Goal: Check status: Check status

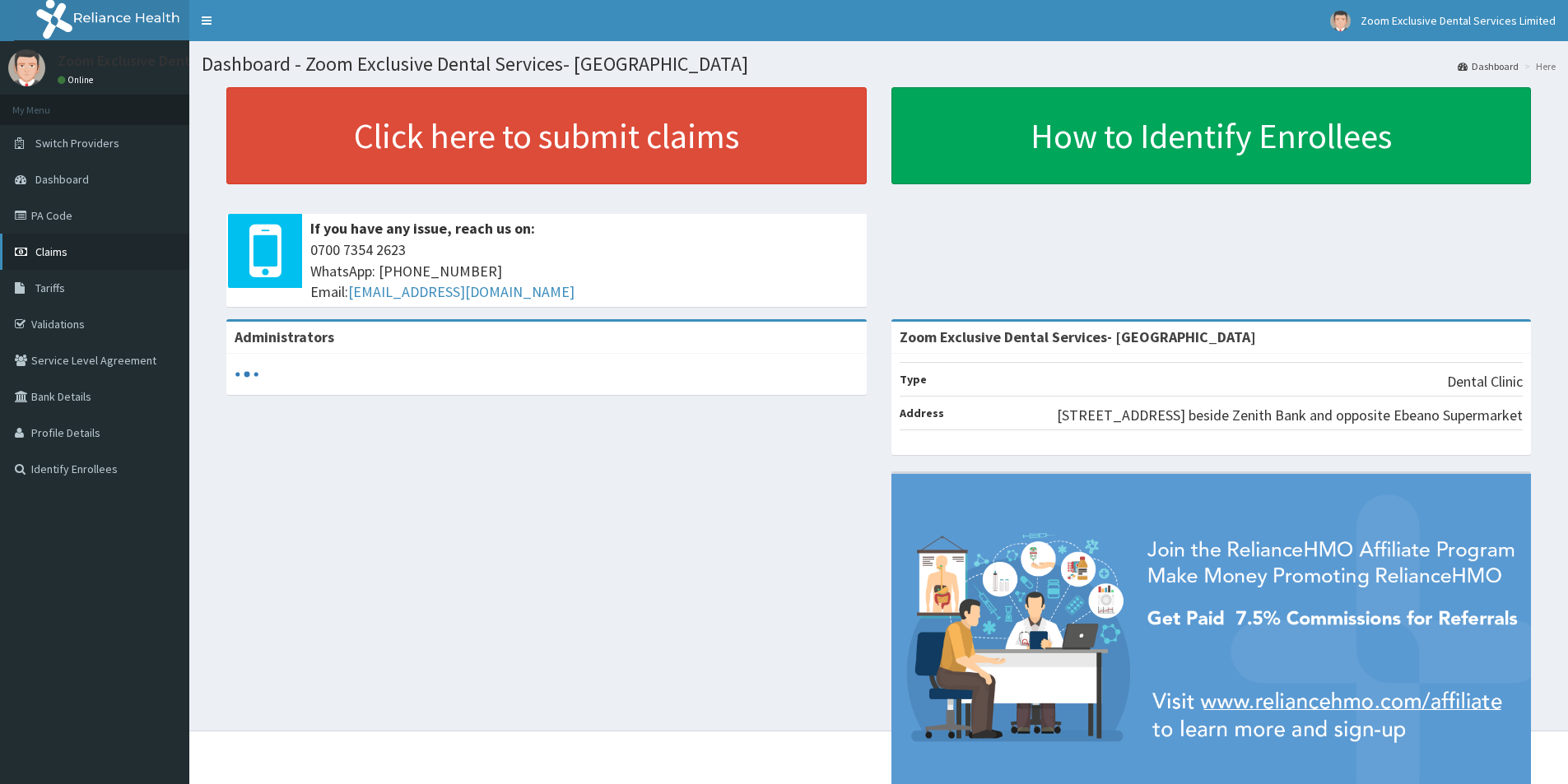
click at [64, 248] on span "Claims" at bounding box center [51, 251] width 32 height 15
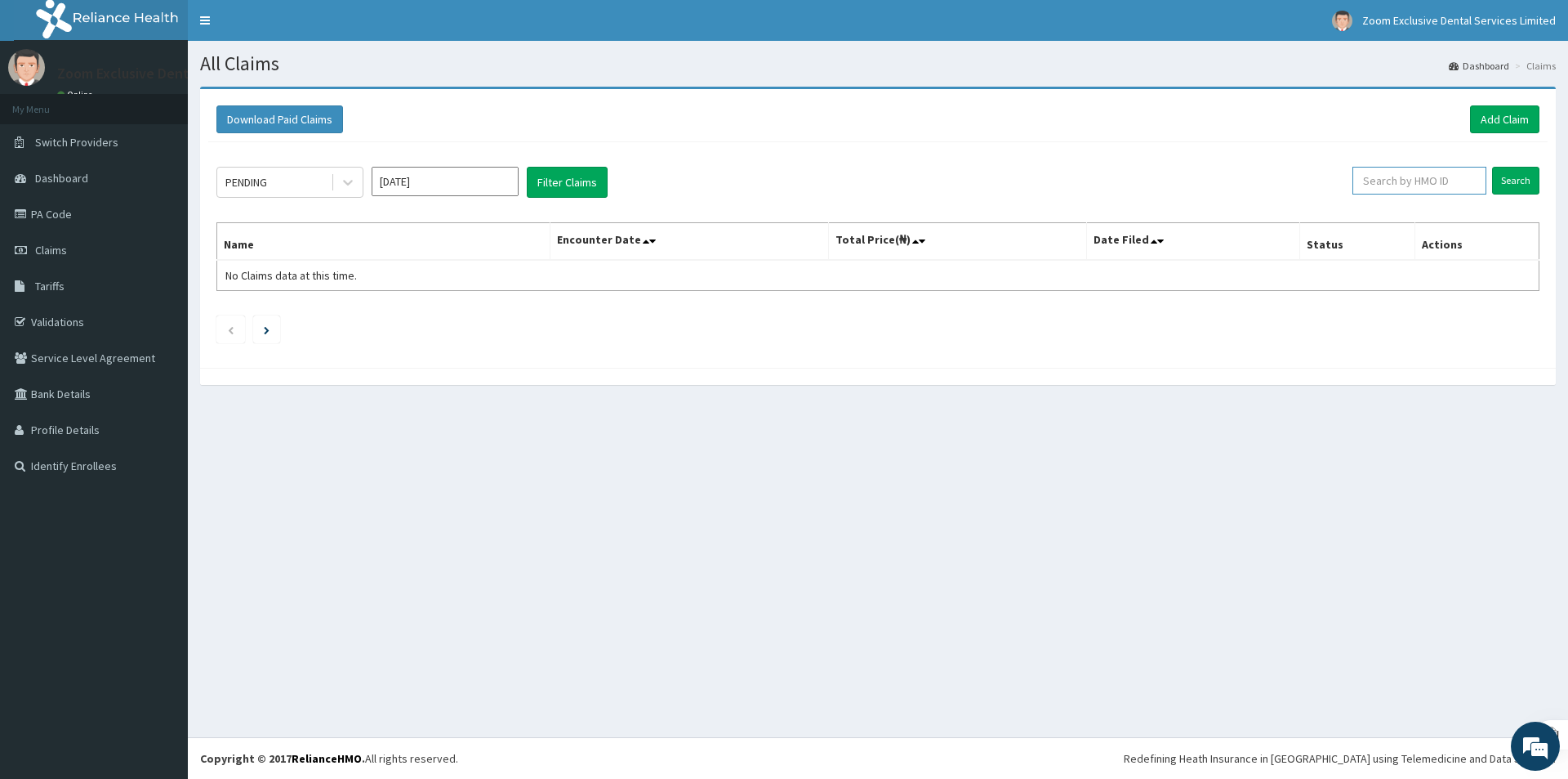
click at [1445, 187] on input "text" at bounding box center [1419, 180] width 134 height 27
click at [1511, 173] on input "Search" at bounding box center [1516, 180] width 47 height 27
click at [1356, 182] on input "ifs/10167/a" at bounding box center [1391, 180] width 125 height 27
type input "lfs/10167/a"
click at [1522, 181] on input "Search" at bounding box center [1516, 180] width 47 height 27
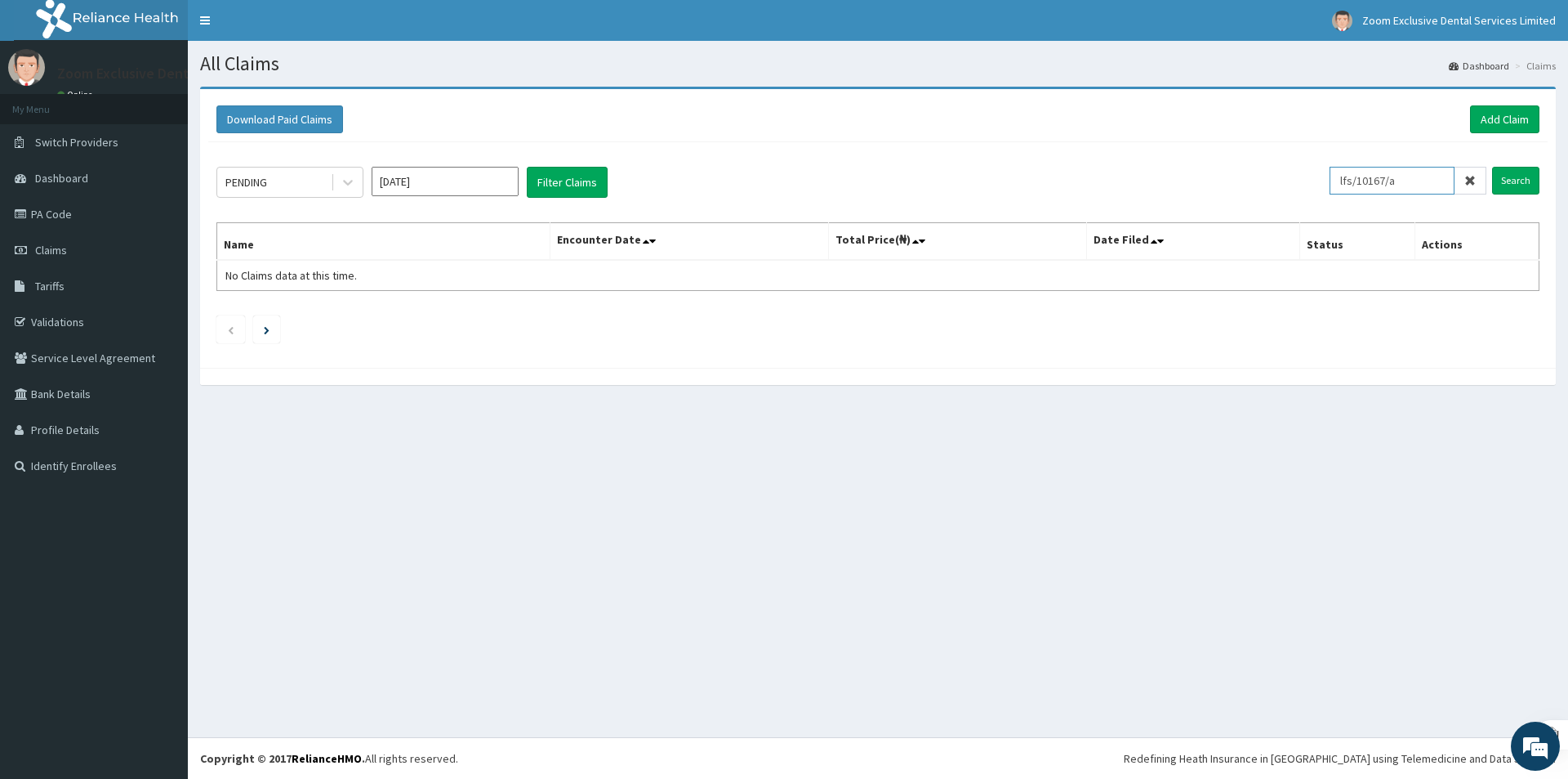
drag, startPoint x: 1441, startPoint y: 188, endPoint x: 1405, endPoint y: 186, distance: 36.1
click at [1370, 187] on input "lfs/10167/a" at bounding box center [1391, 180] width 125 height 27
click at [1471, 185] on span at bounding box center [1471, 180] width 32 height 27
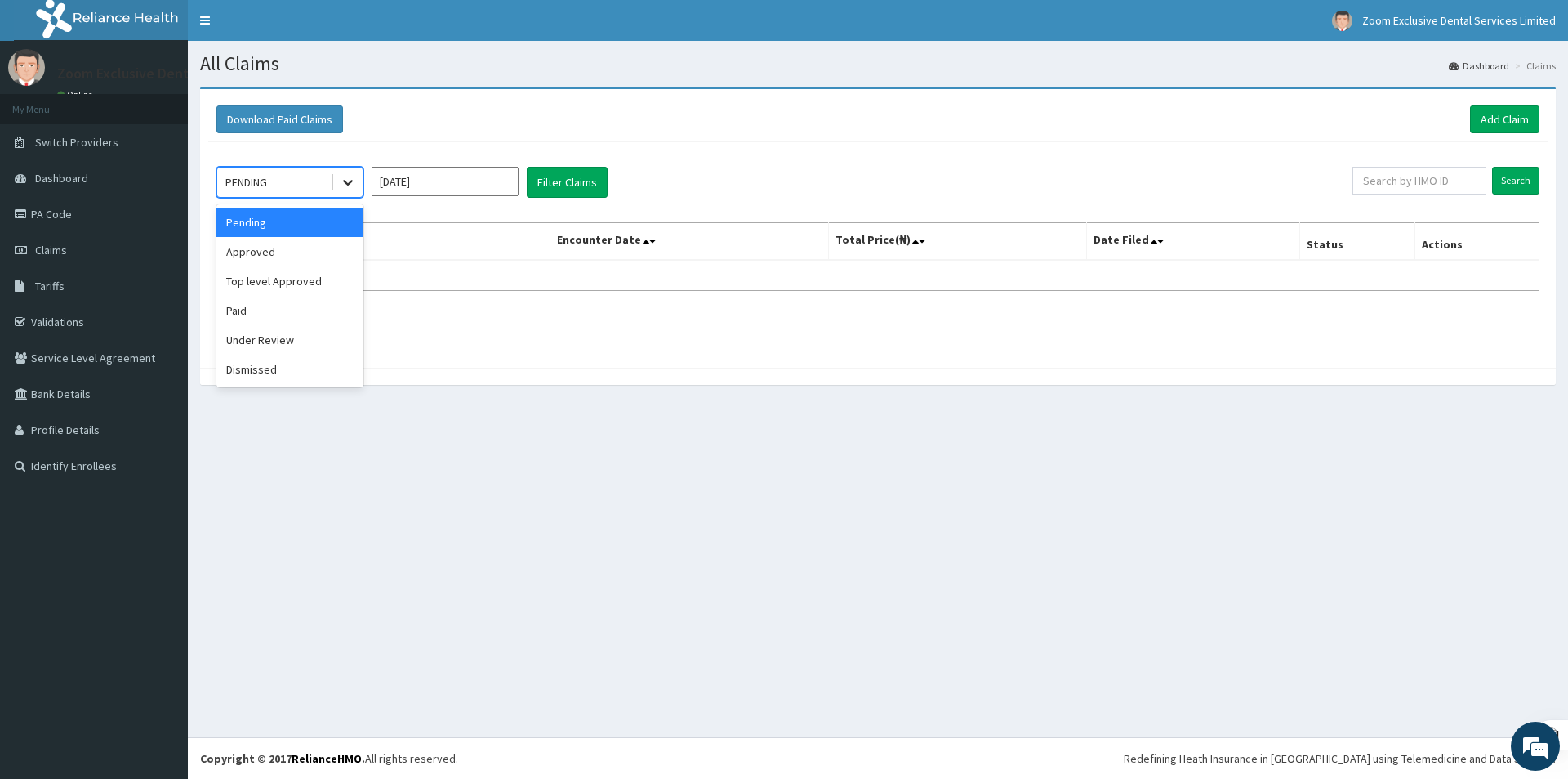
click at [345, 176] on icon at bounding box center [348, 182] width 16 height 16
click at [312, 265] on div "Approved" at bounding box center [290, 251] width 147 height 29
click at [463, 187] on input "Aug 2025" at bounding box center [444, 181] width 147 height 29
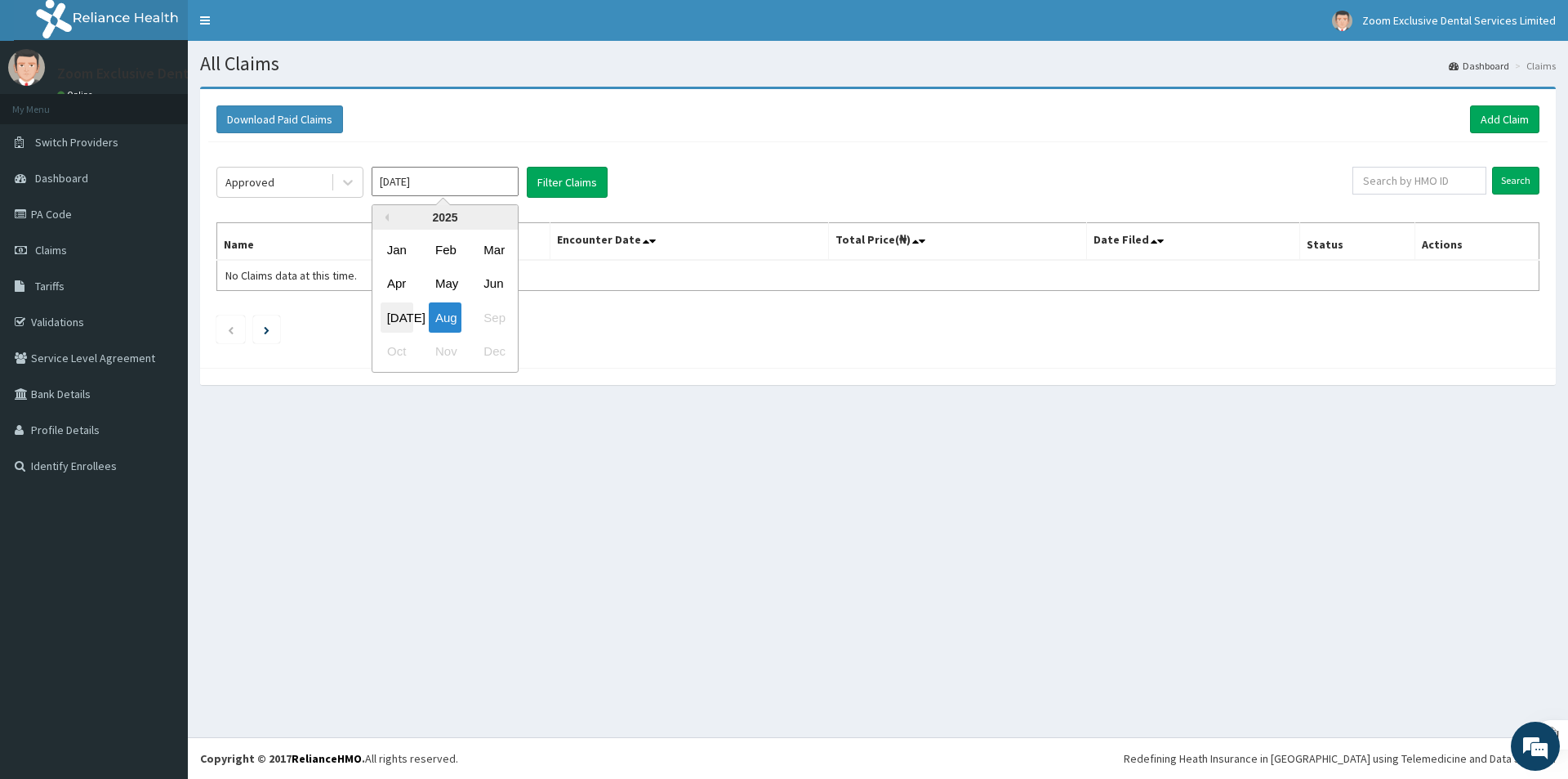
click at [391, 317] on div "Jul" at bounding box center [397, 317] width 33 height 30
click at [557, 185] on button "Filter Claims" at bounding box center [567, 182] width 81 height 31
click at [559, 181] on button "Filter Claims" at bounding box center [567, 182] width 81 height 31
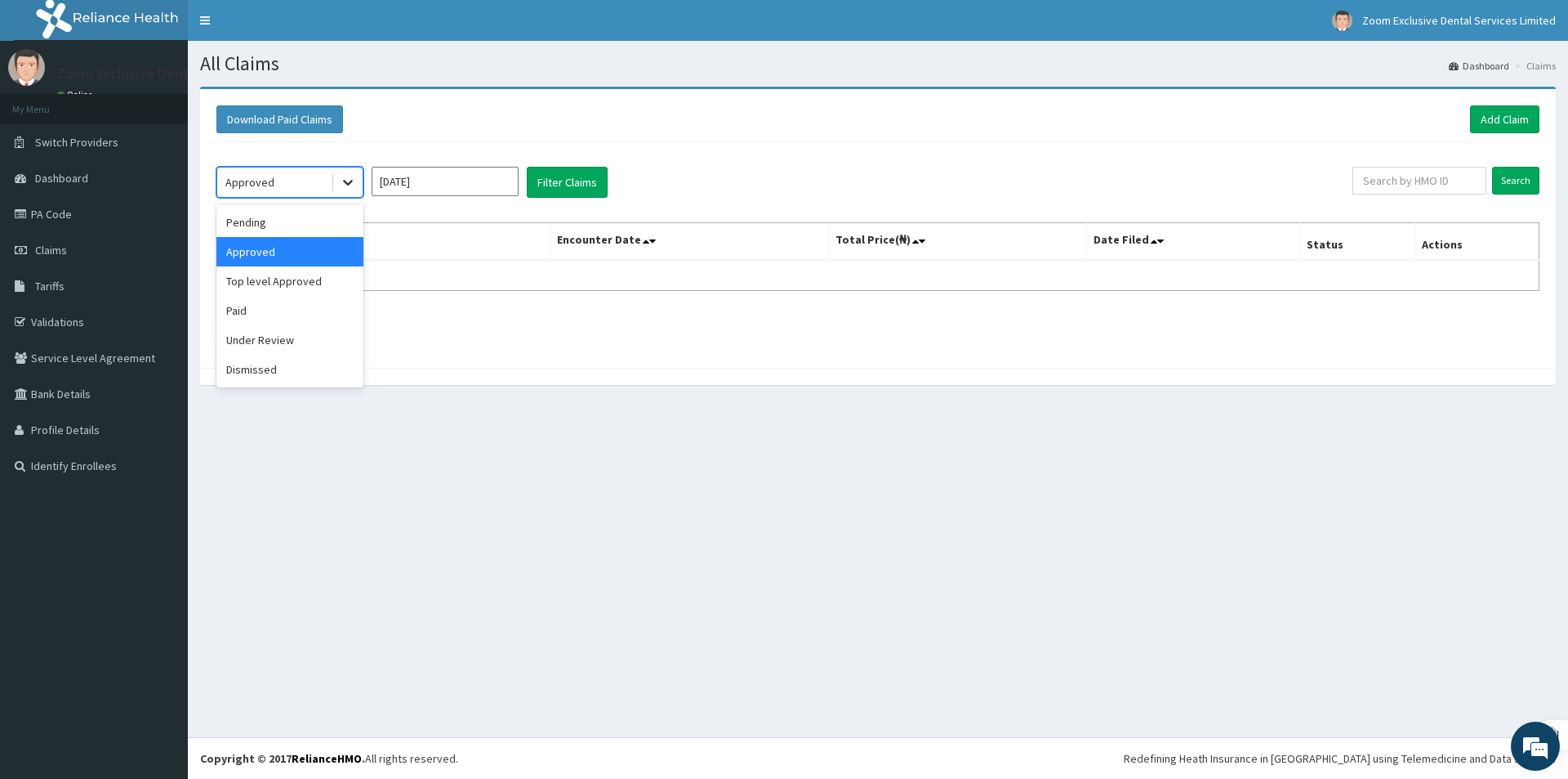
click at [344, 181] on icon at bounding box center [348, 183] width 10 height 5
click at [273, 312] on div "Paid" at bounding box center [290, 311] width 147 height 29
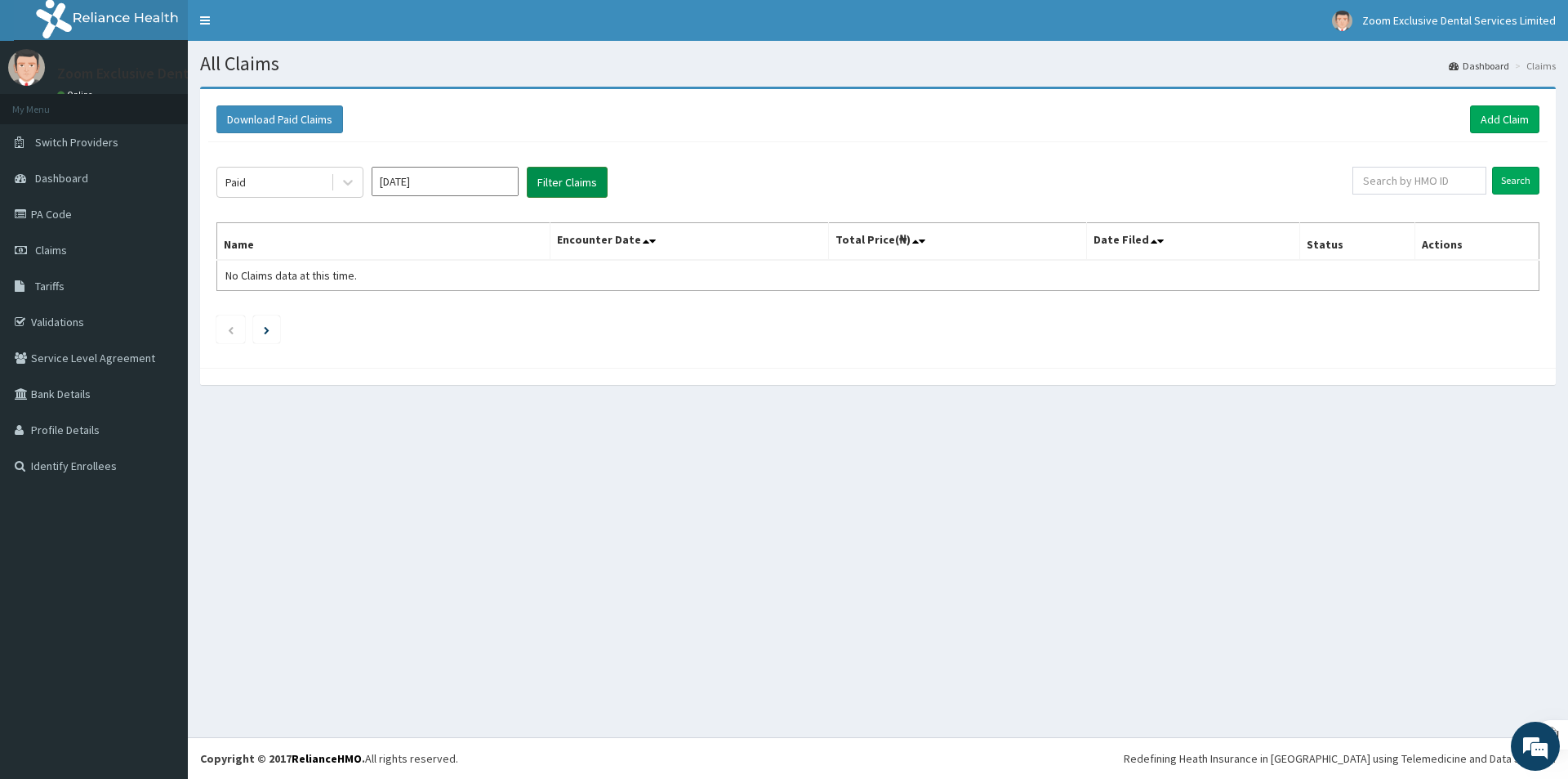
click at [542, 177] on button "Filter Claims" at bounding box center [567, 182] width 81 height 31
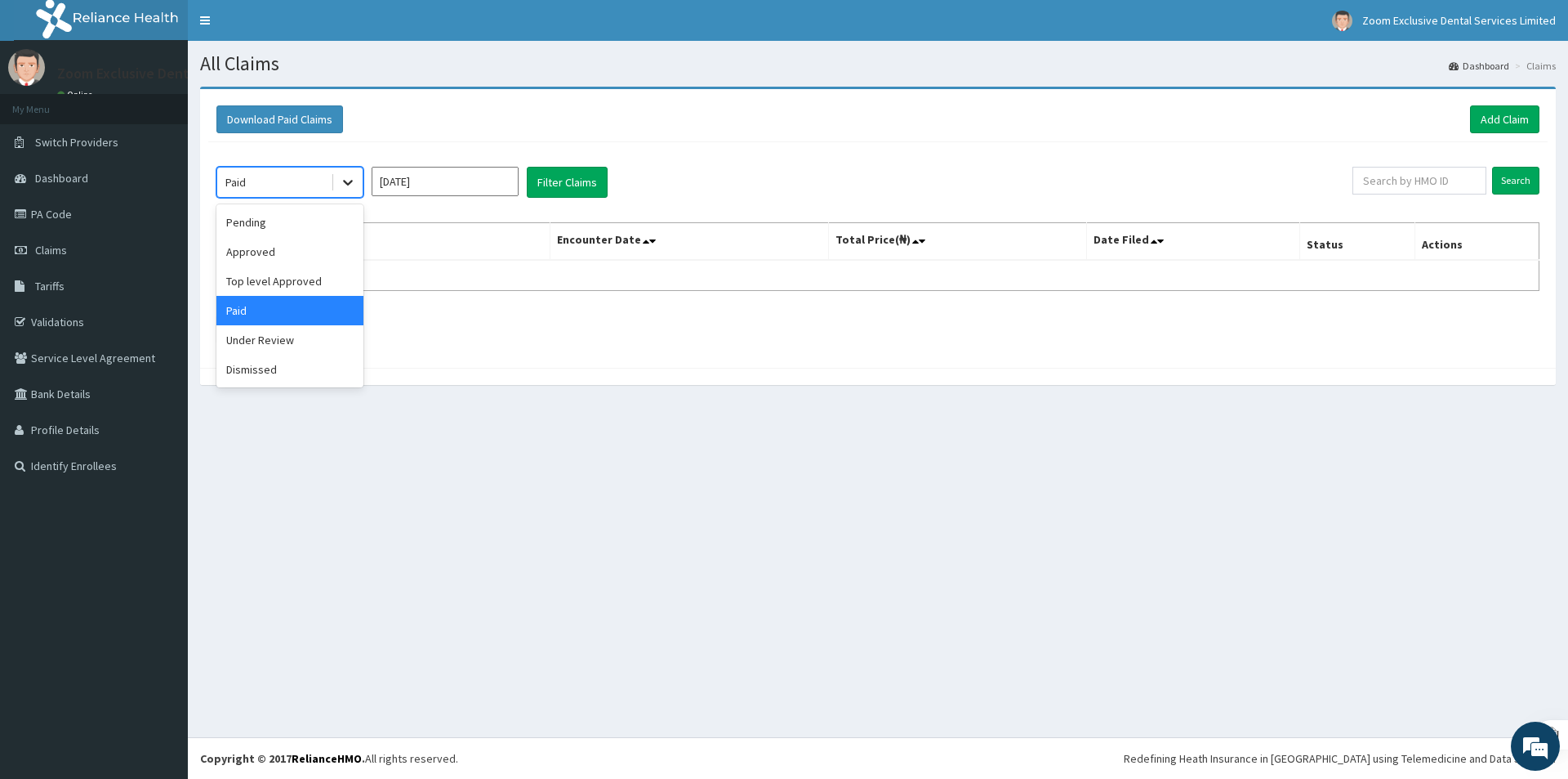
click at [345, 189] on icon at bounding box center [348, 182] width 16 height 16
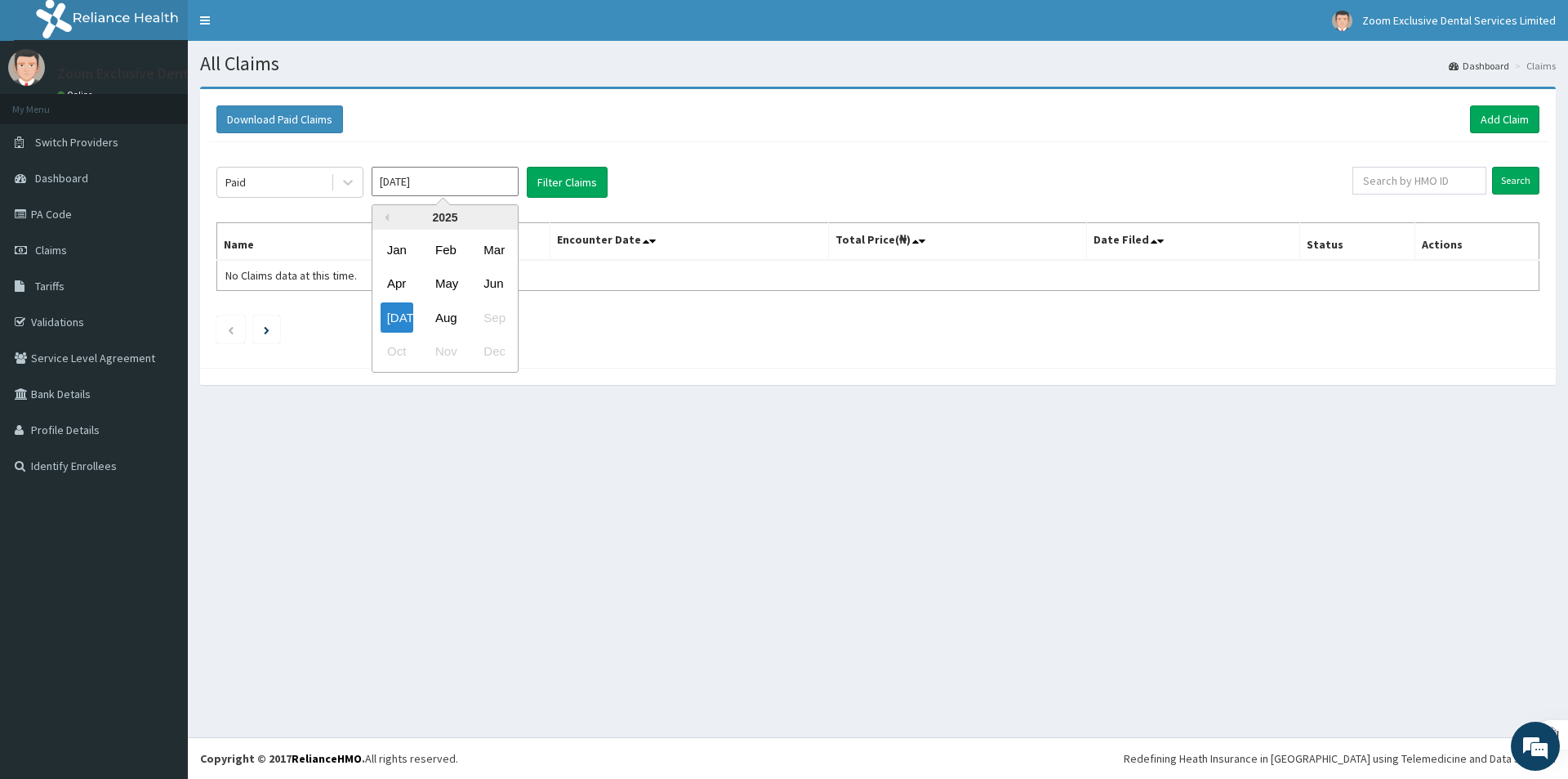
click at [402, 180] on input "Jul 2025" at bounding box center [444, 181] width 147 height 29
click at [446, 286] on div "May" at bounding box center [445, 283] width 33 height 30
type input "May 2025"
click at [567, 190] on button "Filter Claims" at bounding box center [567, 182] width 81 height 31
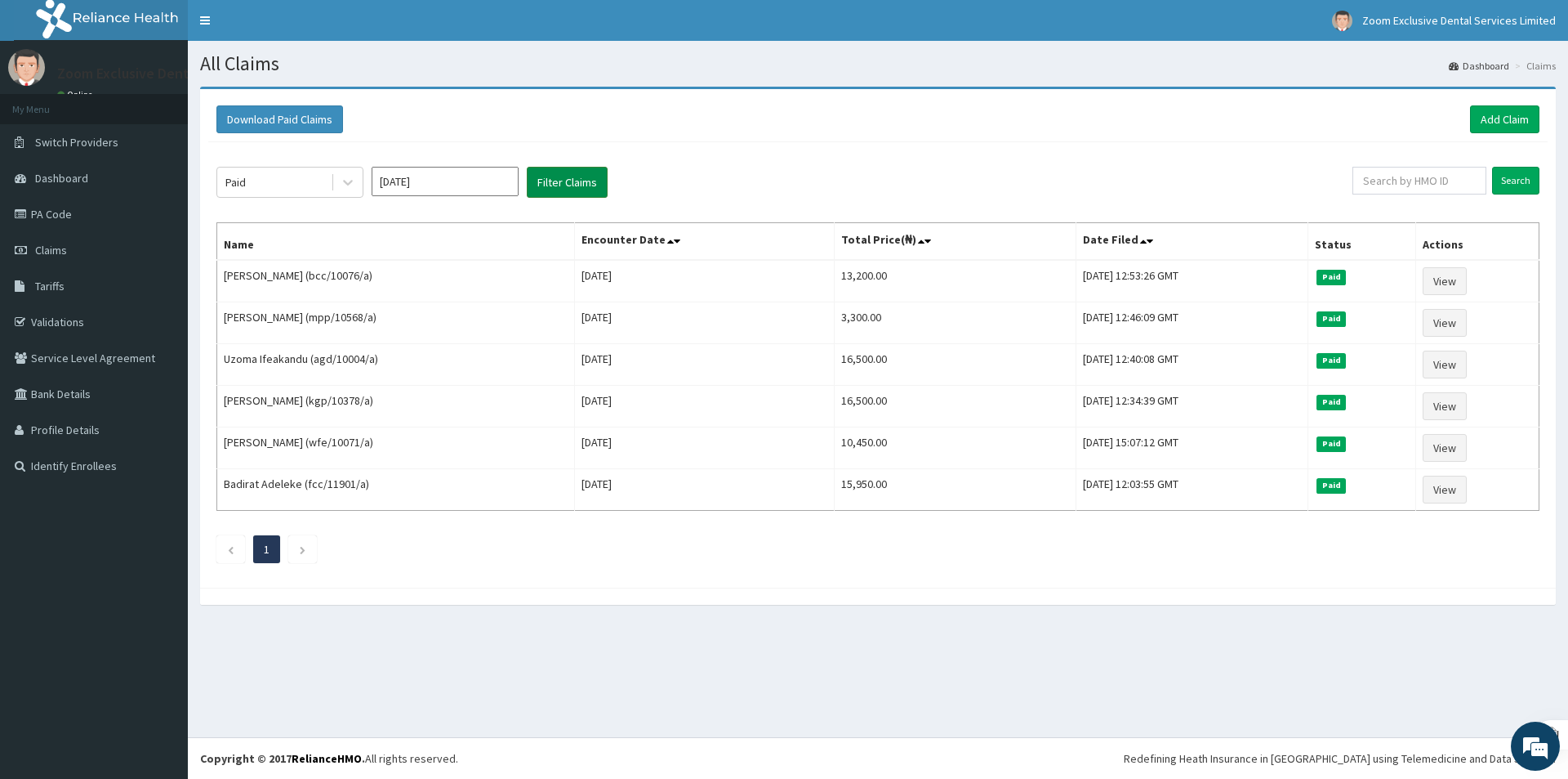
click at [567, 190] on button "Filter Claims" at bounding box center [567, 182] width 81 height 31
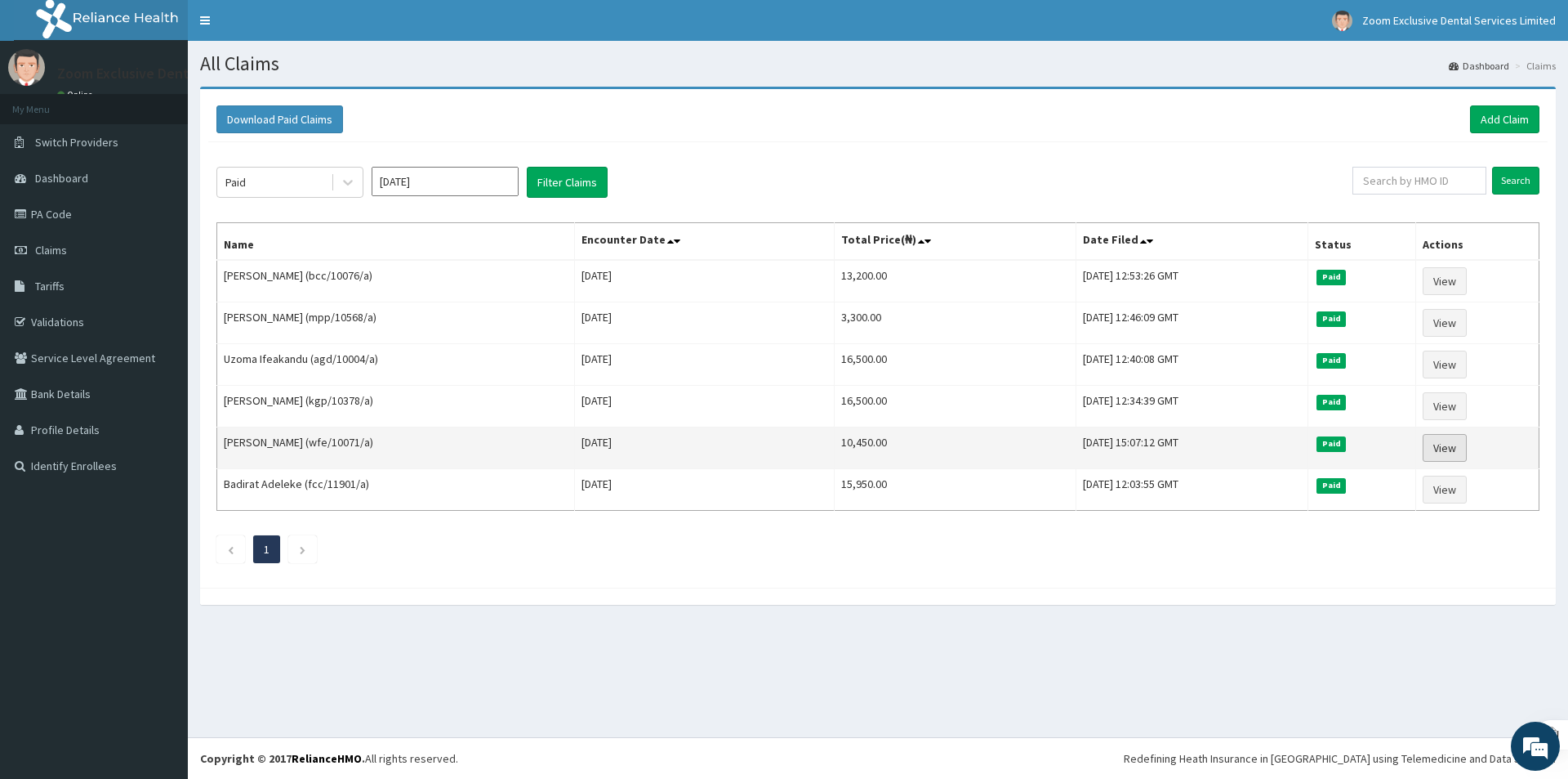
click at [1449, 451] on link "View" at bounding box center [1445, 447] width 44 height 27
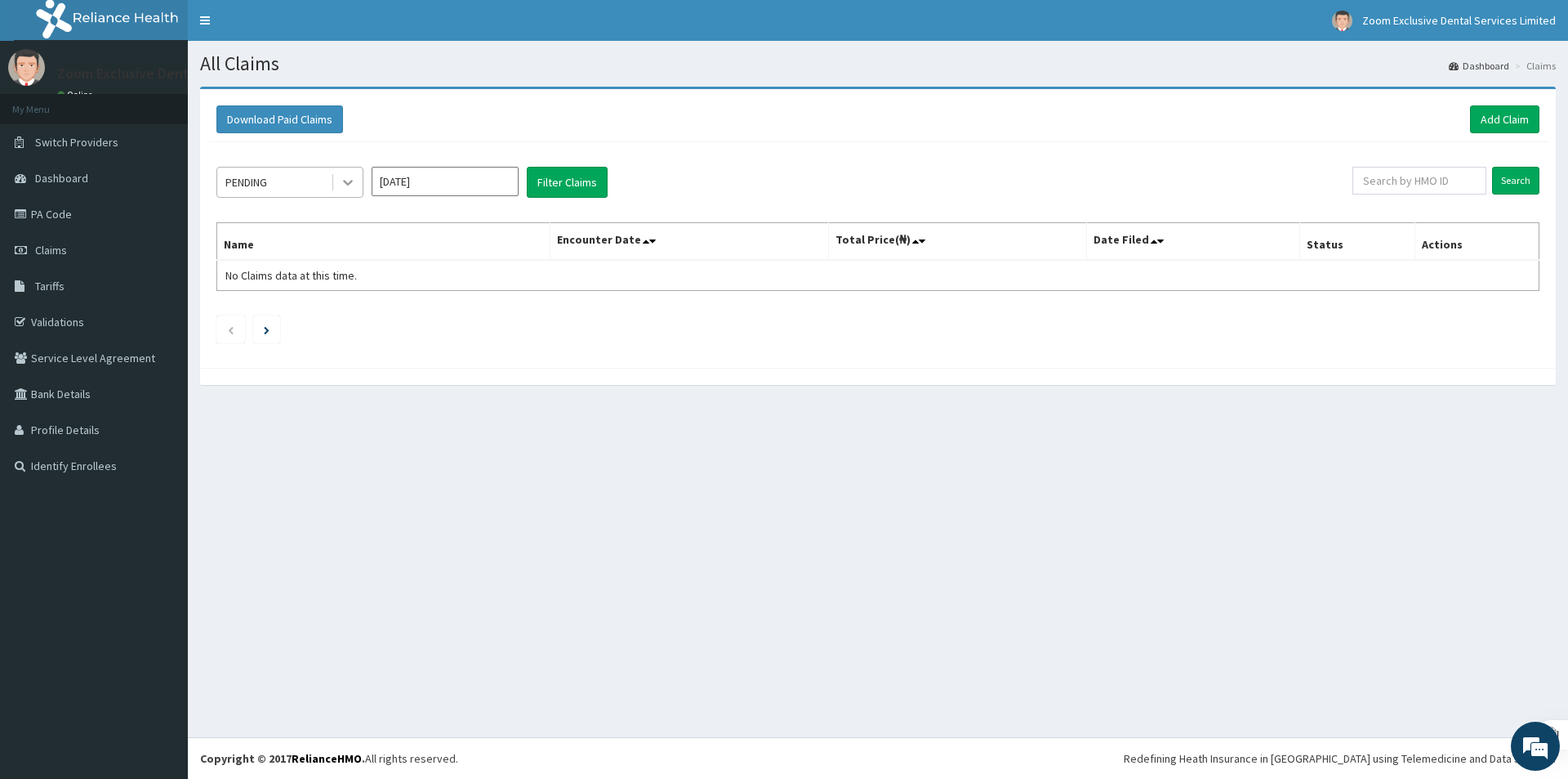
click at [347, 190] on div at bounding box center [348, 182] width 29 height 29
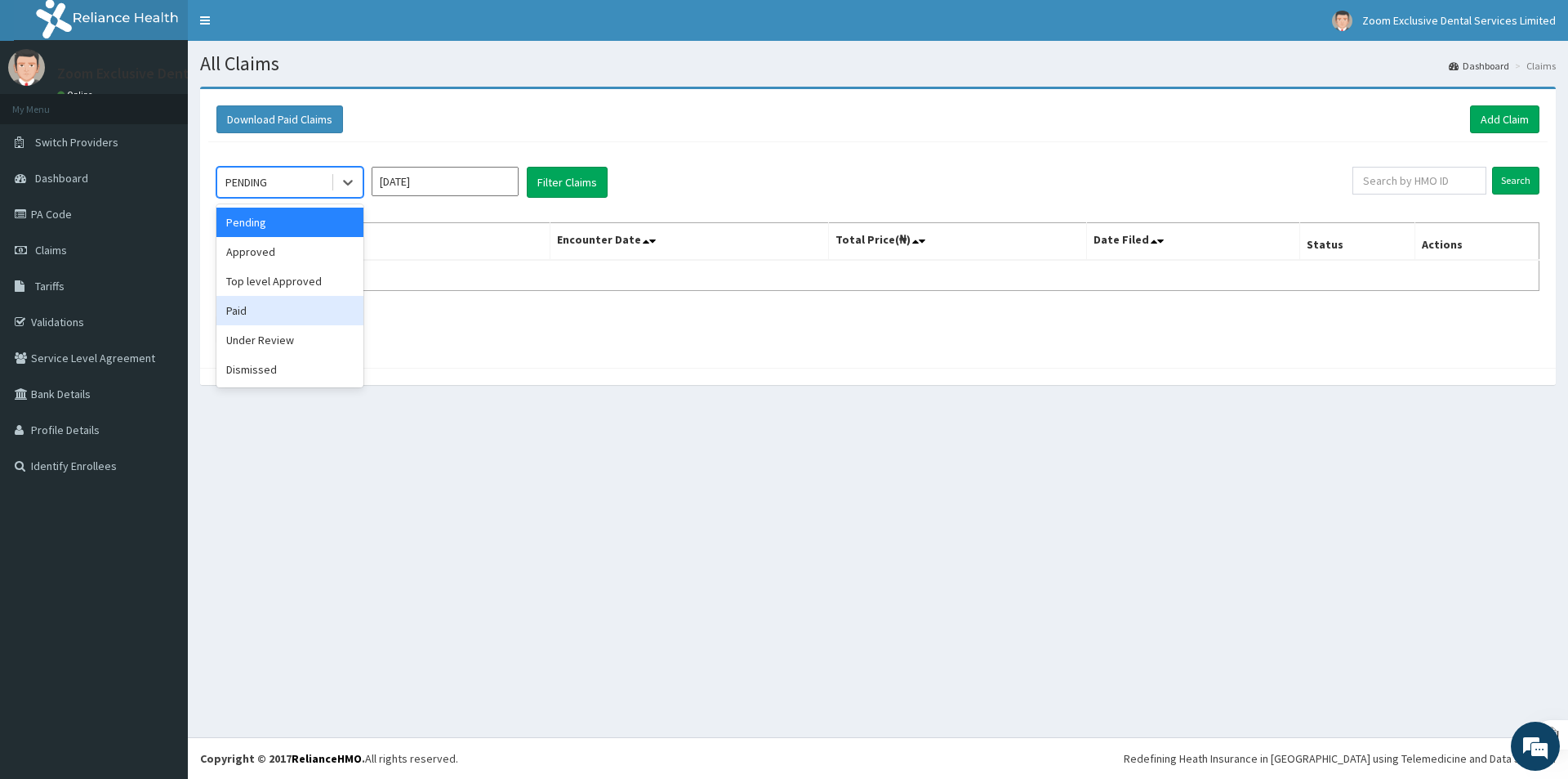
drag, startPoint x: 288, startPoint y: 302, endPoint x: 353, endPoint y: 225, distance: 100.8
click at [289, 299] on div "Paid" at bounding box center [290, 311] width 147 height 29
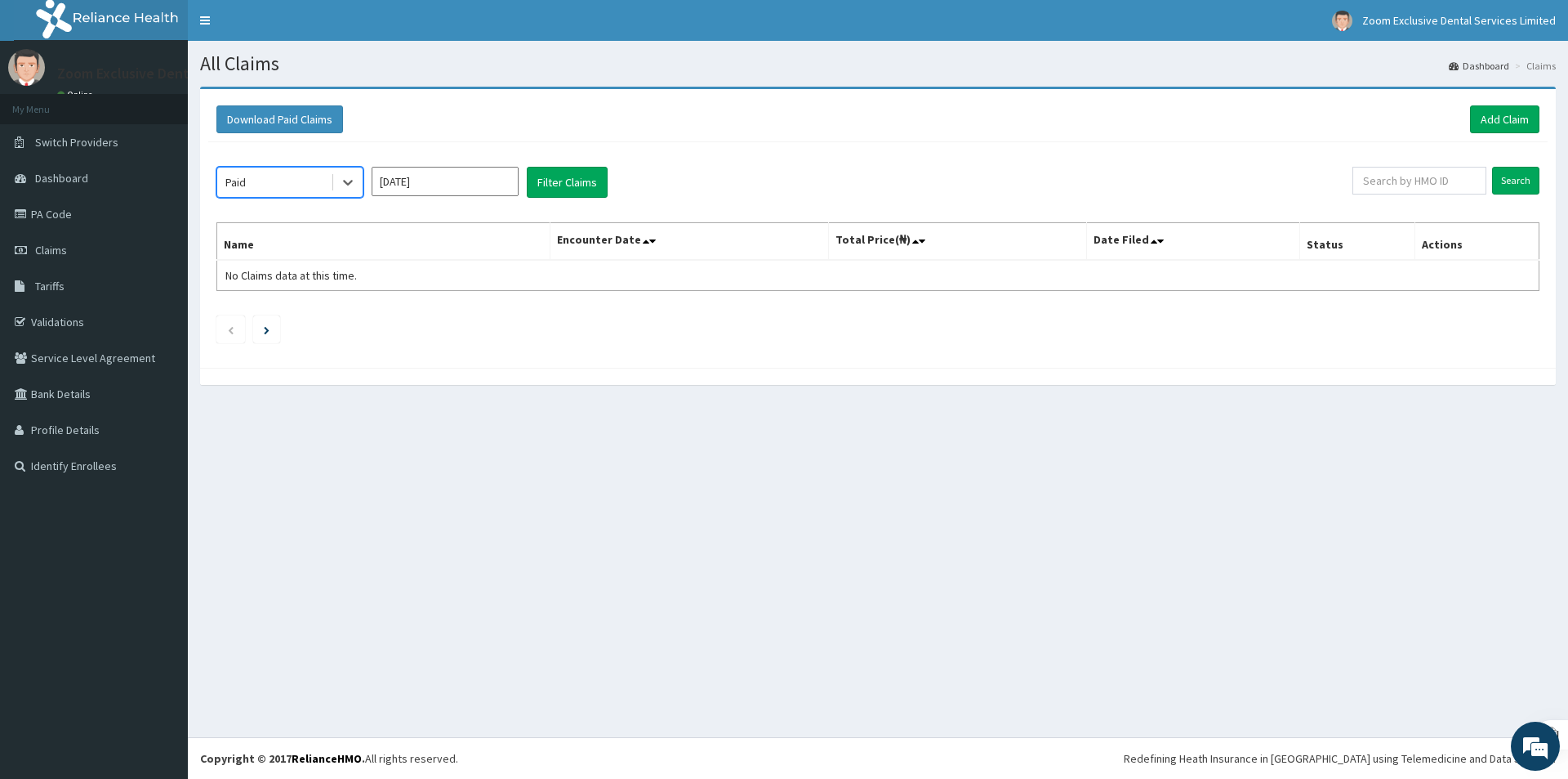
click at [393, 191] on input "[DATE]" at bounding box center [444, 181] width 147 height 29
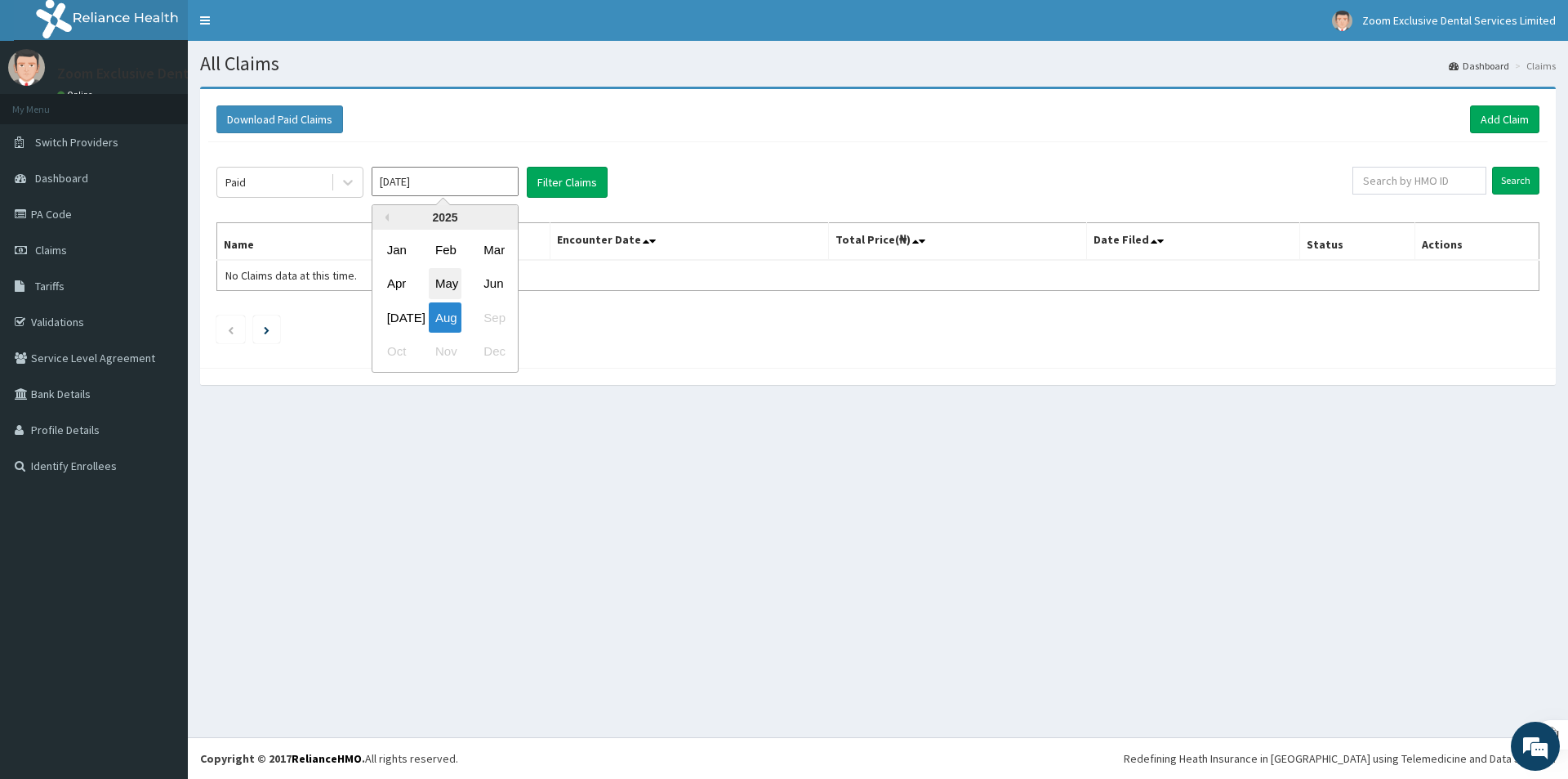
click at [442, 279] on div "May" at bounding box center [445, 283] width 33 height 30
type input "[DATE]"
click at [557, 180] on button "Filter Claims" at bounding box center [567, 182] width 81 height 31
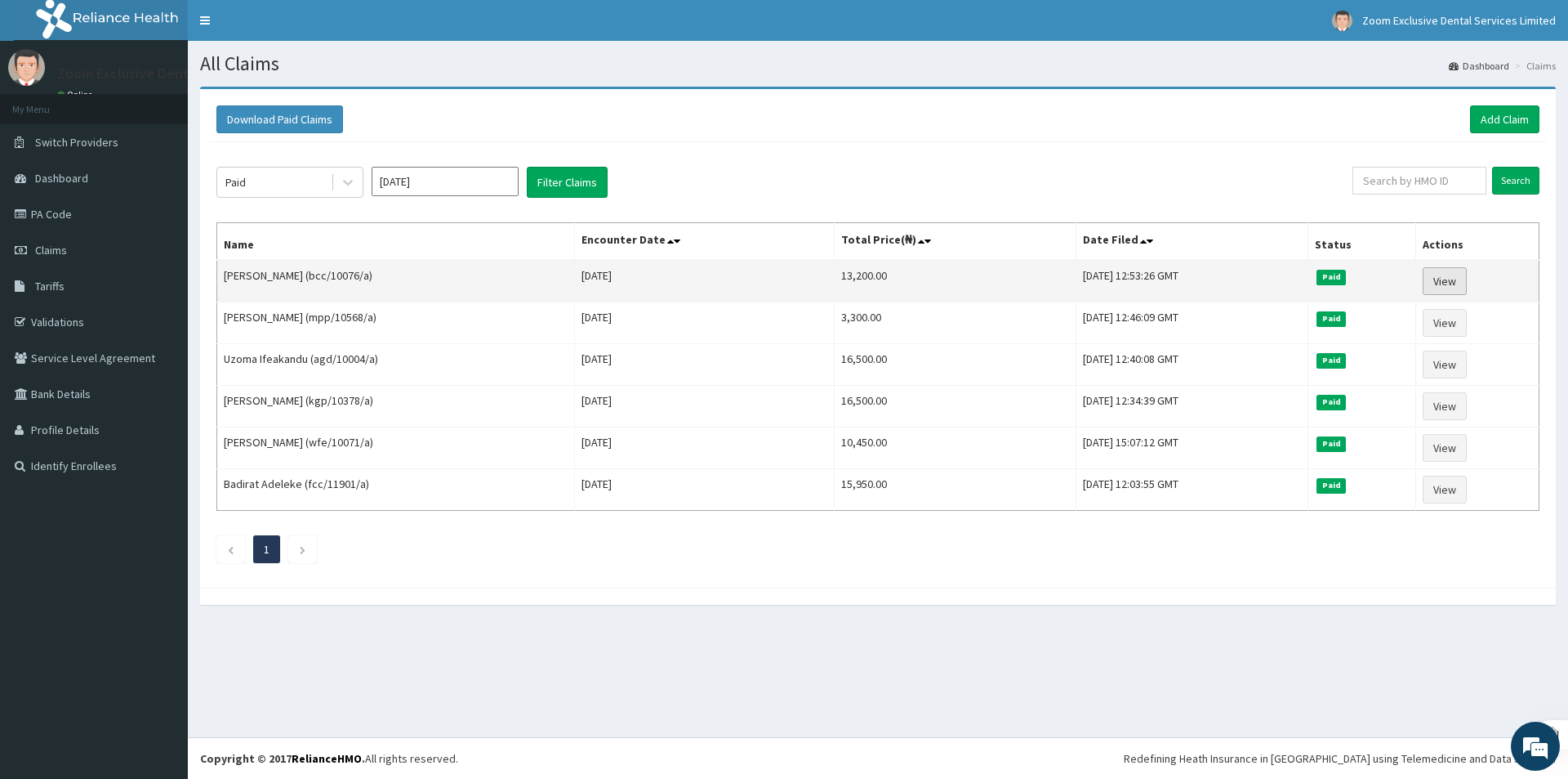
click at [1459, 288] on link "View" at bounding box center [1445, 281] width 44 height 27
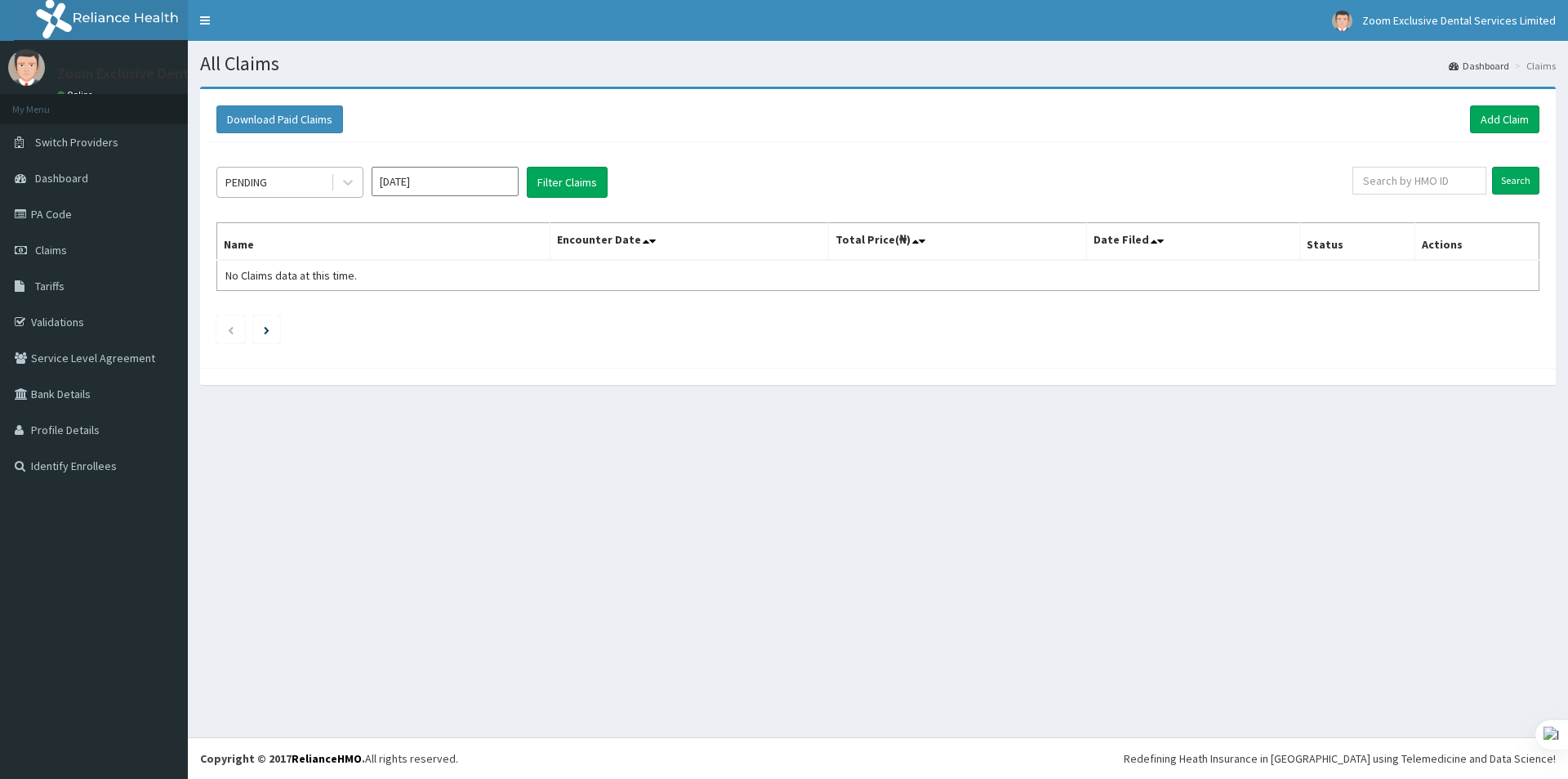
click at [293, 171] on div "PENDING" at bounding box center [274, 182] width 114 height 26
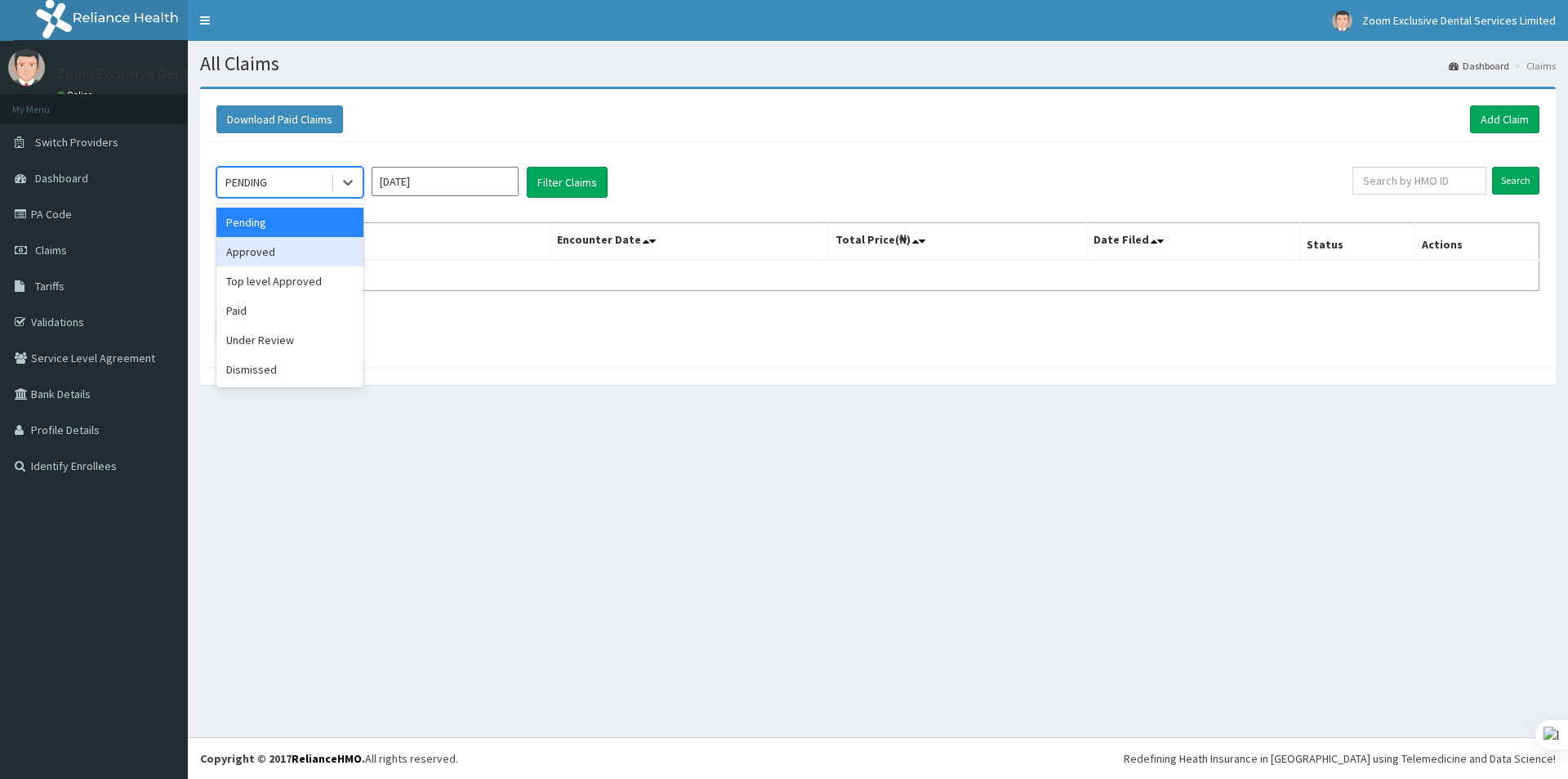
click at [288, 261] on div "Approved" at bounding box center [290, 251] width 147 height 29
click at [302, 181] on div "Approved" at bounding box center [274, 182] width 114 height 26
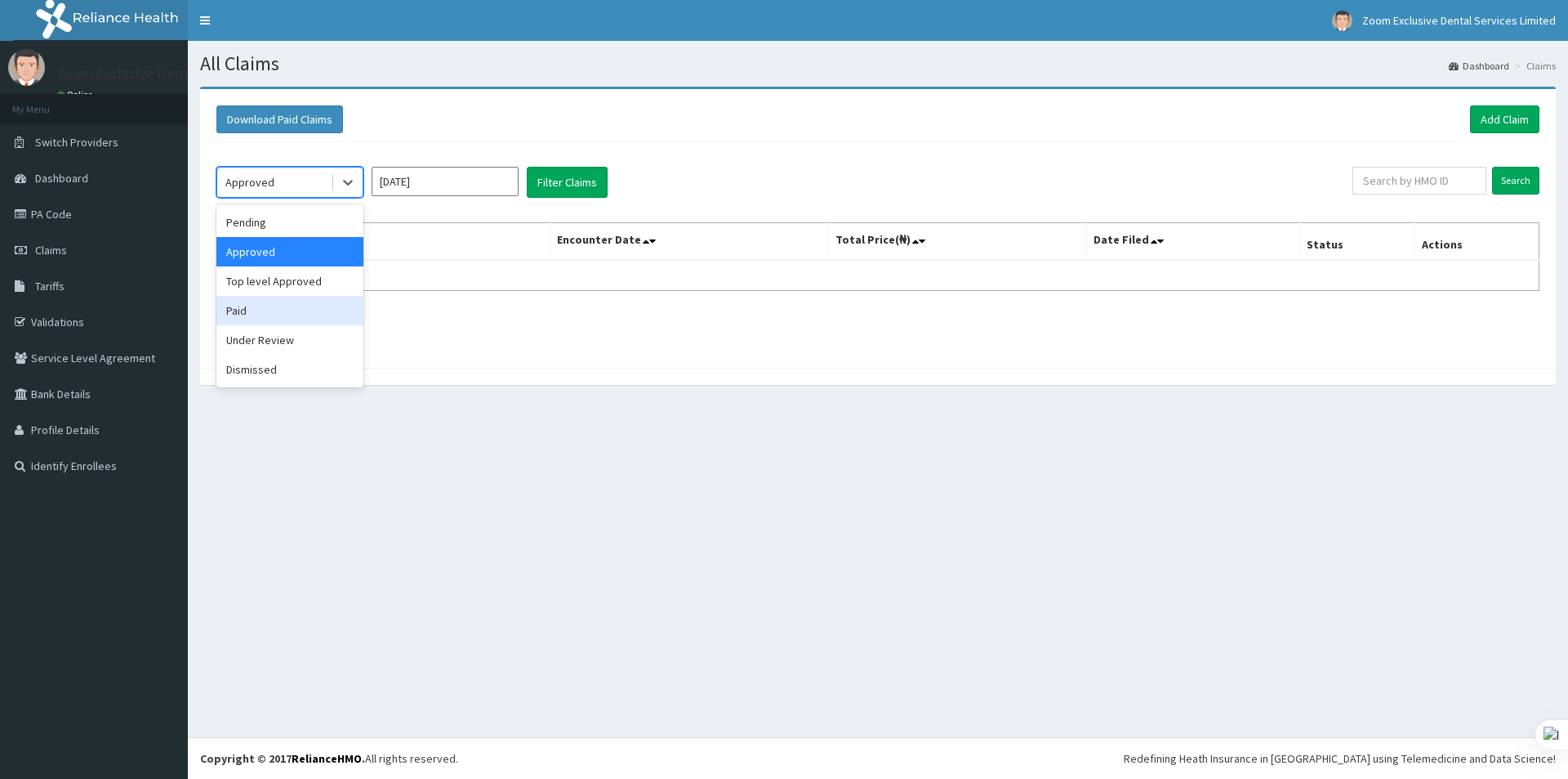
drag, startPoint x: 281, startPoint y: 302, endPoint x: 281, endPoint y: 282, distance: 20.0
click at [279, 295] on div "Pending Approved Top level Approved Paid Under Review Dismissed" at bounding box center [290, 295] width 147 height 183
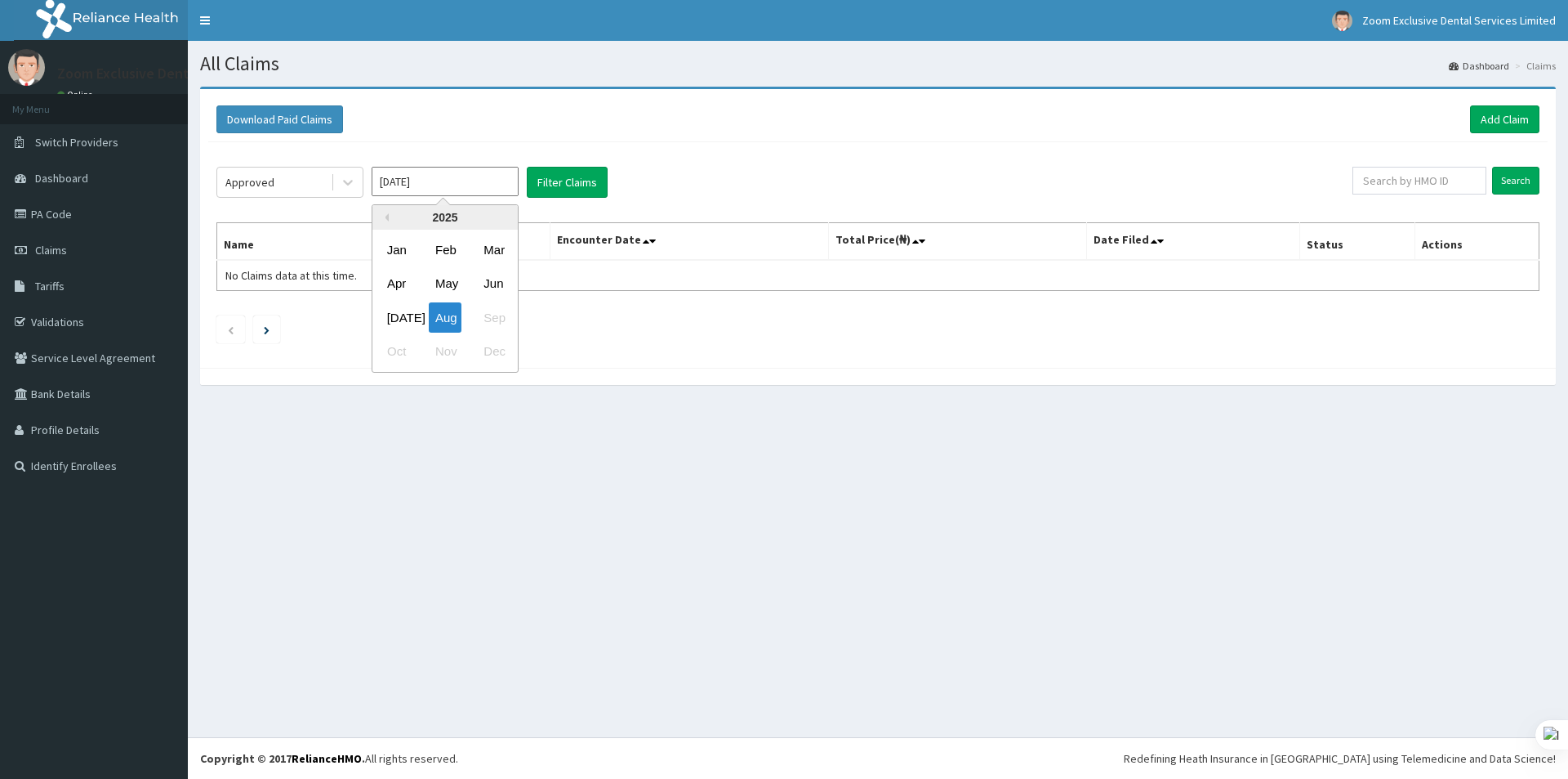
click at [396, 181] on input "Aug 2025" at bounding box center [444, 181] width 147 height 29
click at [453, 285] on div "May" at bounding box center [445, 283] width 33 height 30
type input "May 2025"
click at [548, 191] on button "Filter Claims" at bounding box center [567, 182] width 81 height 31
click at [545, 190] on button "Filter Claims" at bounding box center [567, 182] width 81 height 31
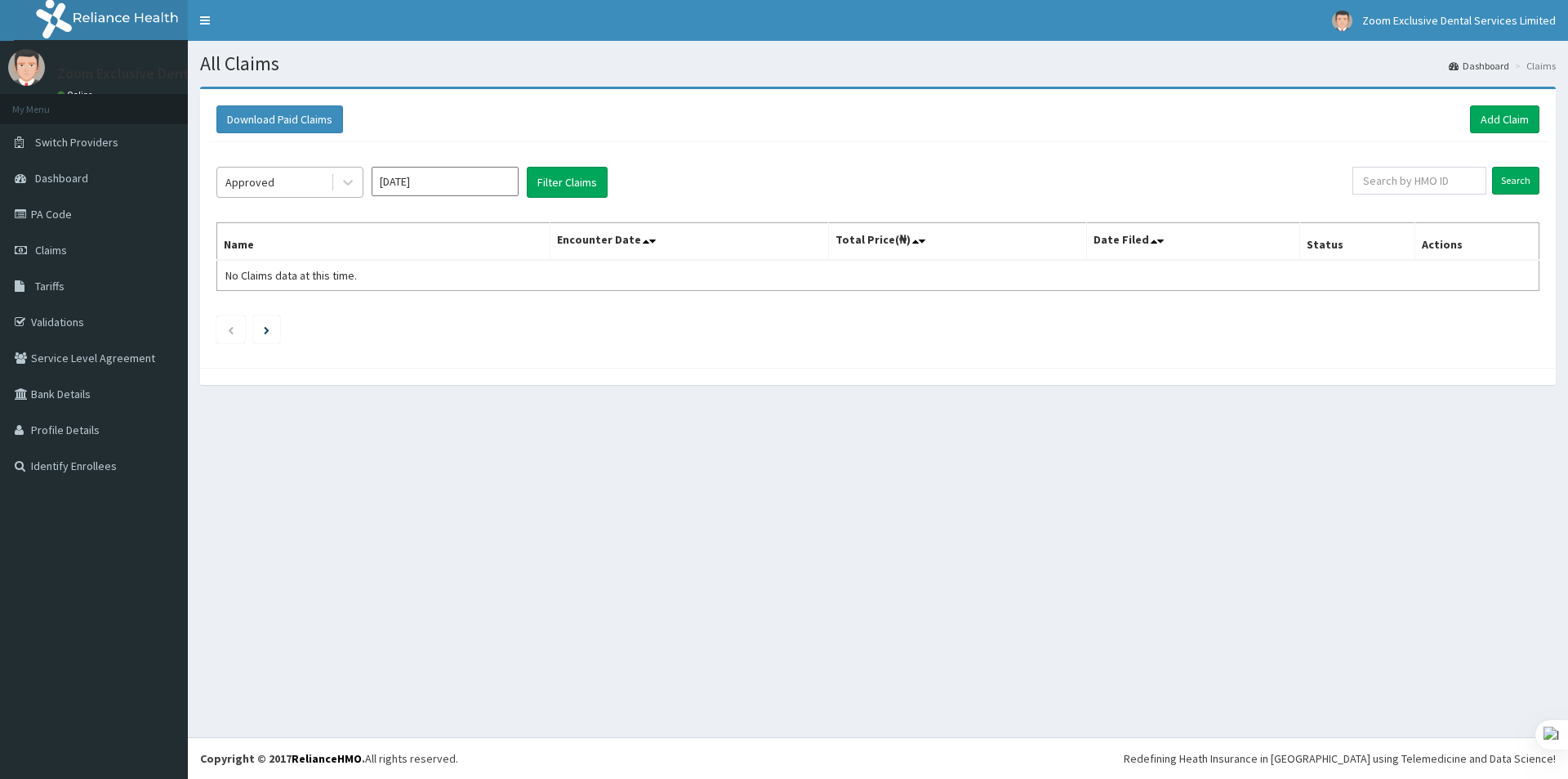
click at [321, 190] on div "Approved" at bounding box center [274, 182] width 114 height 26
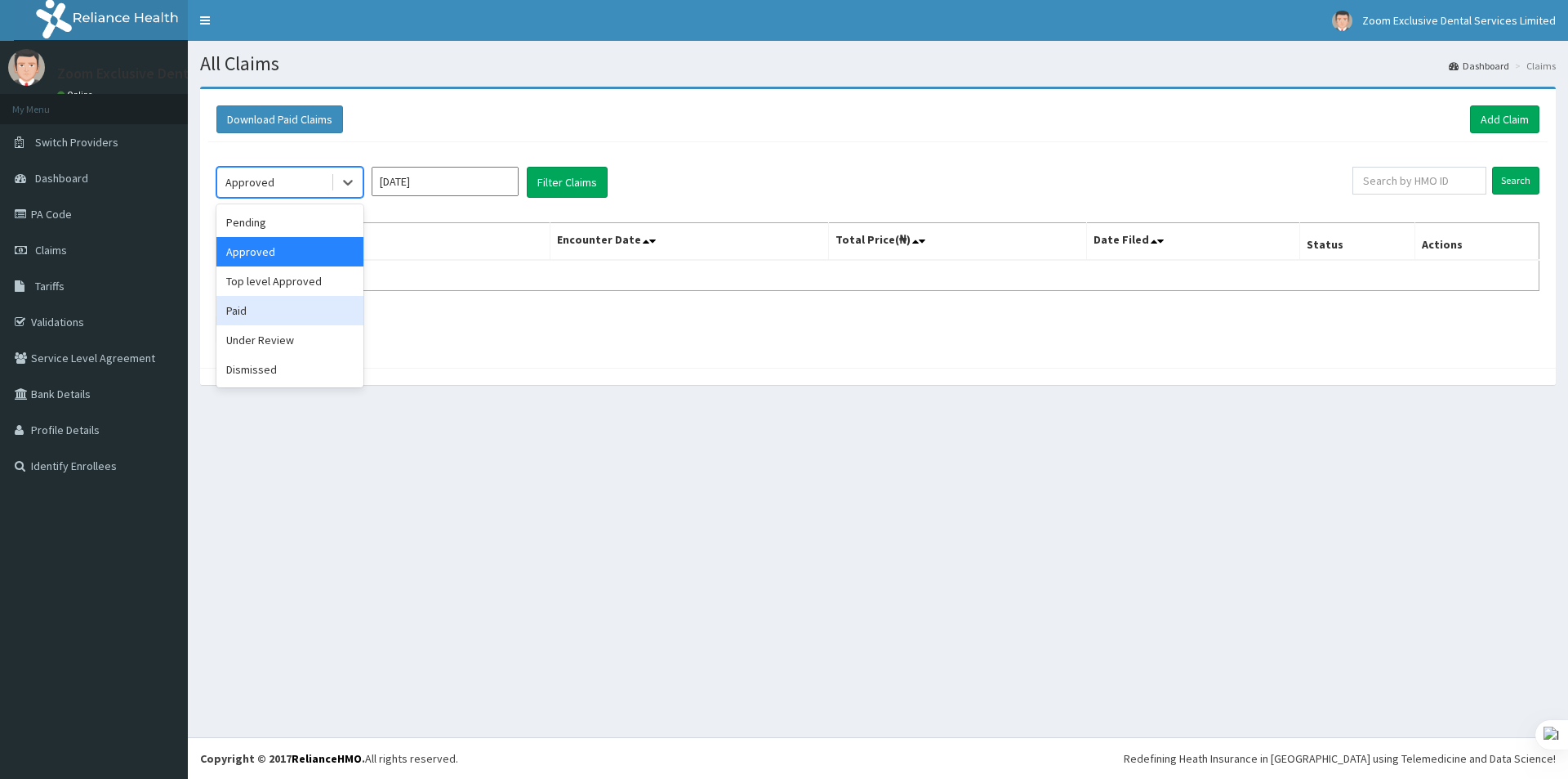
click at [270, 305] on div "Paid" at bounding box center [290, 311] width 147 height 29
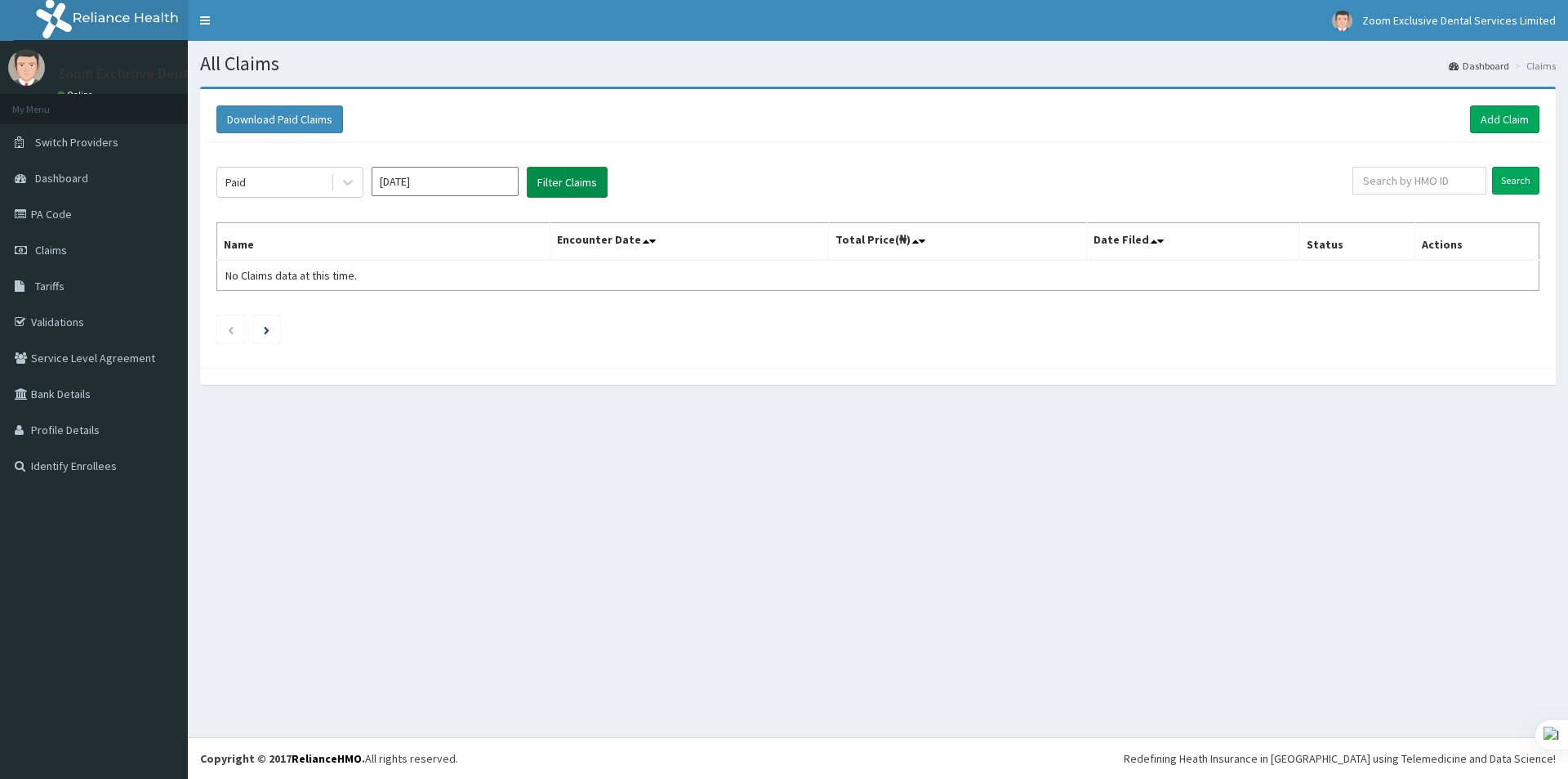
click at [551, 182] on button "Filter Claims" at bounding box center [567, 182] width 81 height 31
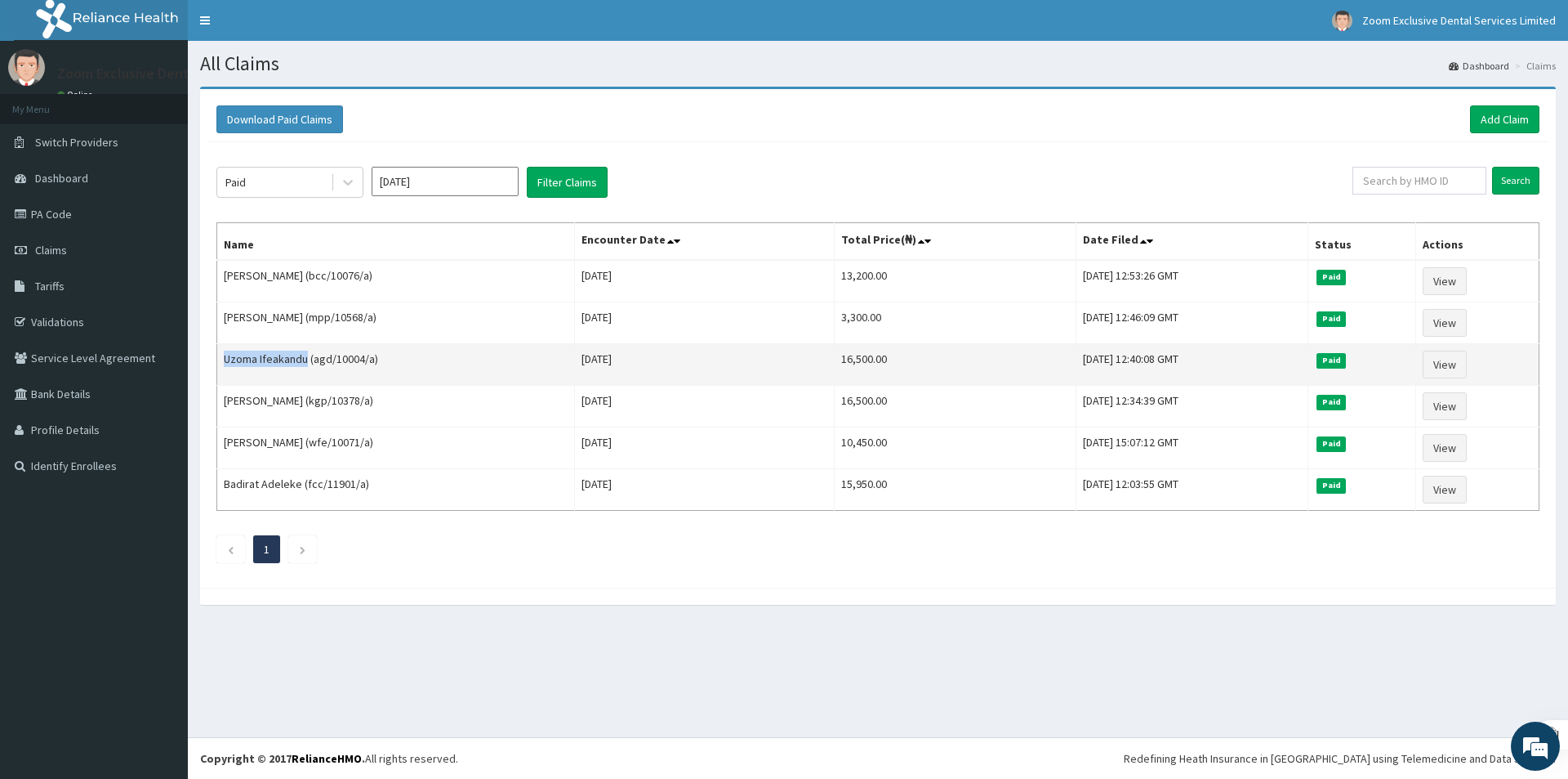
drag, startPoint x: 308, startPoint y: 361, endPoint x: 219, endPoint y: 353, distance: 89.4
click at [219, 353] on td "Uzoma Ifeakandu (agd/10004/a)" at bounding box center [396, 365] width 358 height 42
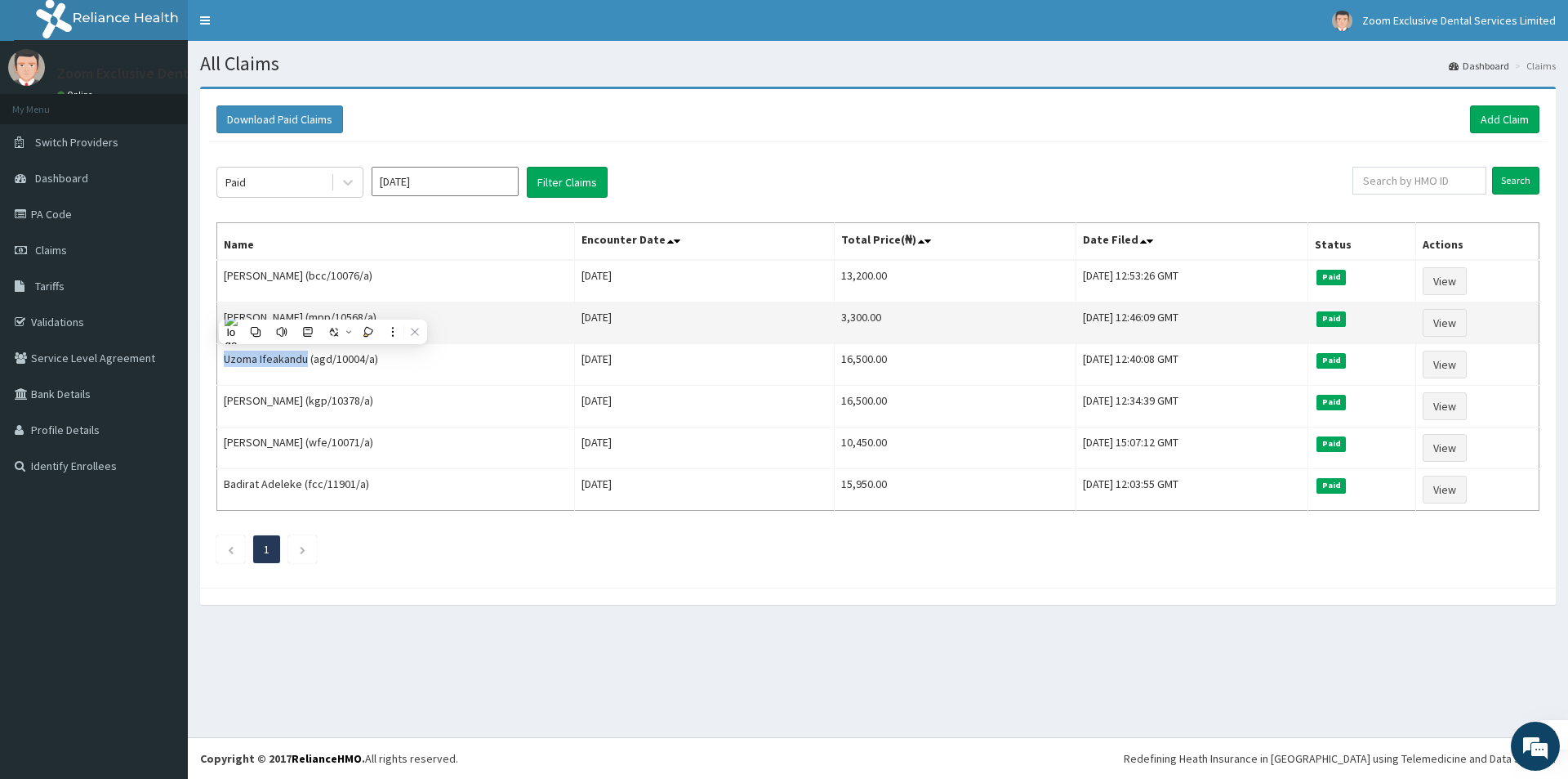
copy td "Uzoma Ifeakandu"
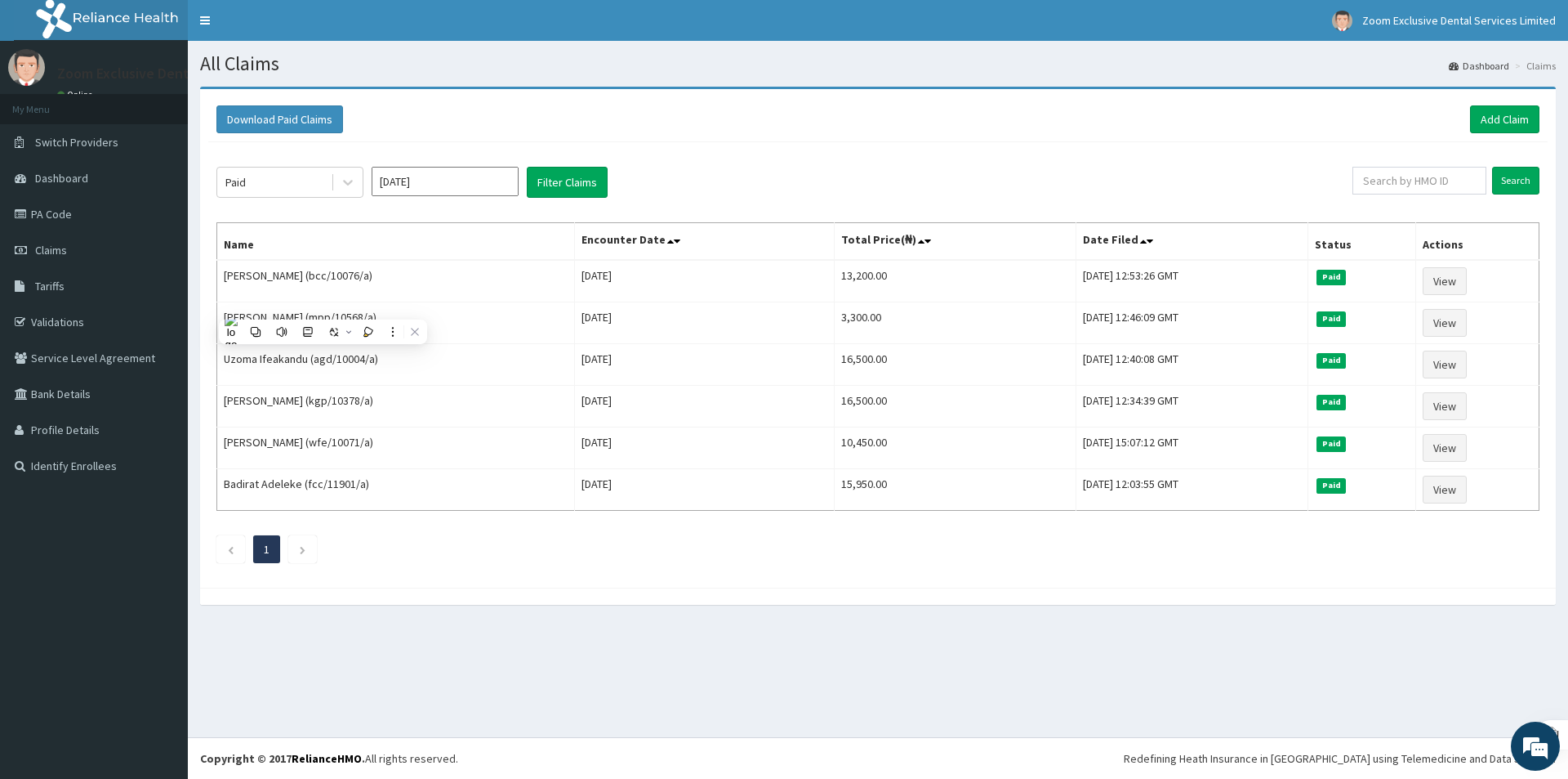
drag, startPoint x: 473, startPoint y: 558, endPoint x: 482, endPoint y: 553, distance: 10.3
click at [479, 555] on ul "1" at bounding box center [878, 549] width 1323 height 27
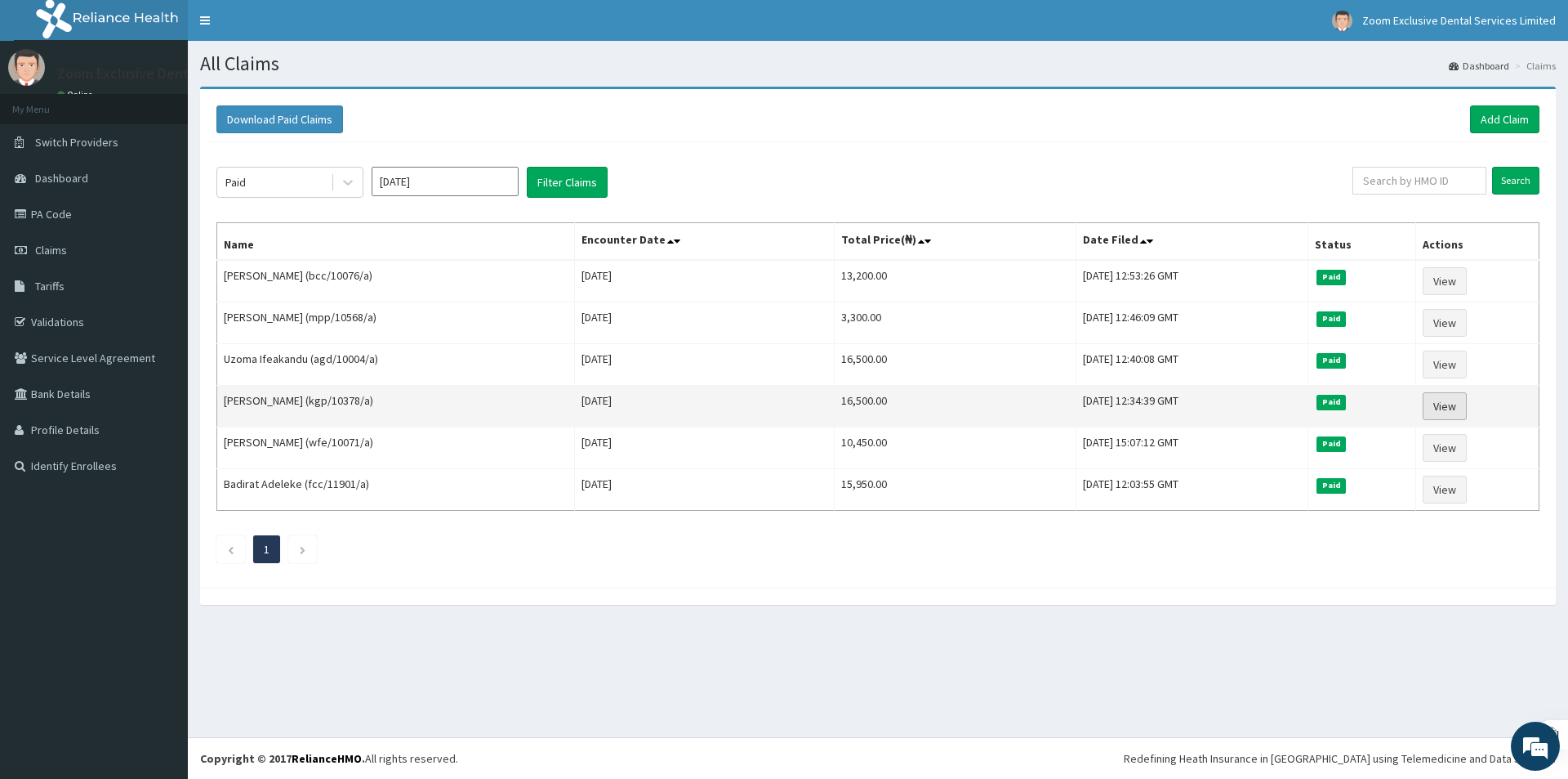
click at [1462, 404] on link "View" at bounding box center [1445, 406] width 44 height 27
